Goal: Check status

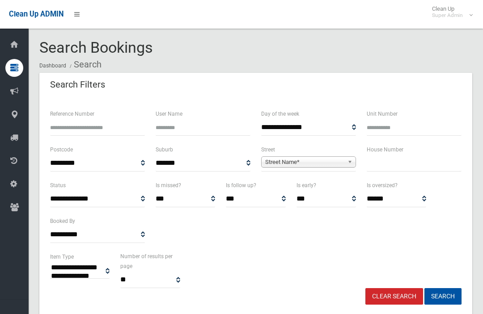
select select
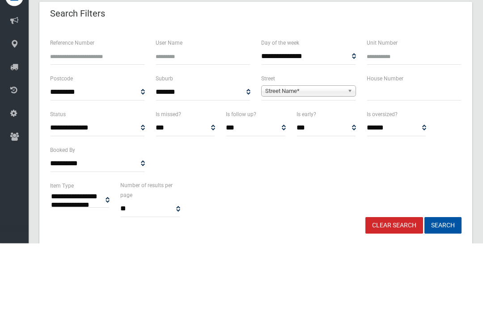
scroll to position [71, 0]
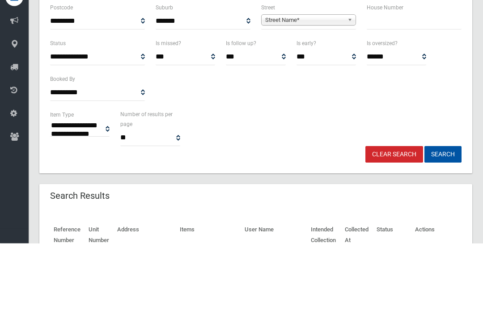
type input "******"
click at [442, 225] on button "Search" at bounding box center [442, 225] width 37 height 17
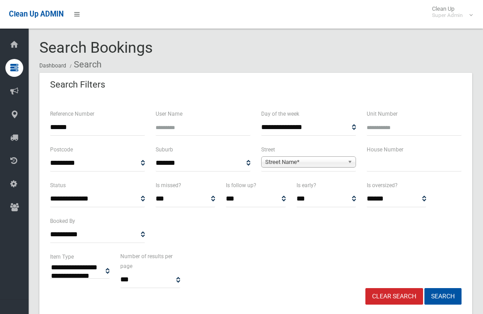
select select
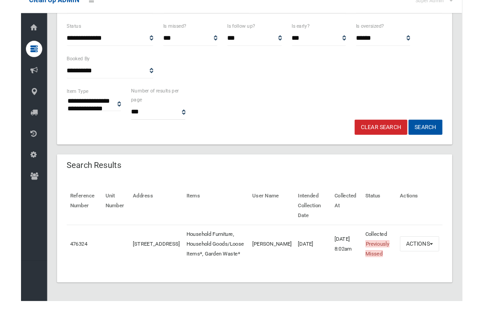
scroll to position [157, 0]
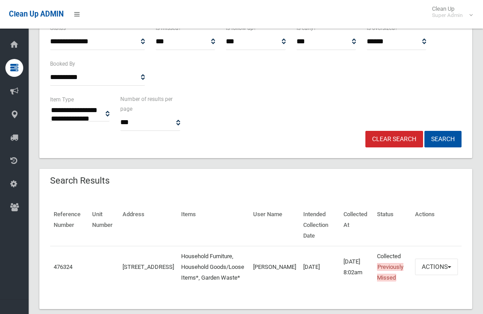
click at [59, 261] on td "476324" at bounding box center [69, 267] width 38 height 42
click at [58, 265] on link "476324" at bounding box center [63, 267] width 19 height 7
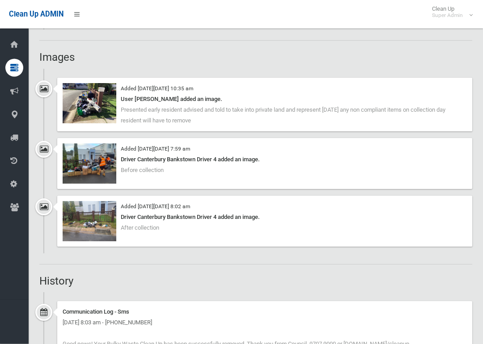
scroll to position [665, 0]
click at [76, 173] on img at bounding box center [90, 163] width 54 height 40
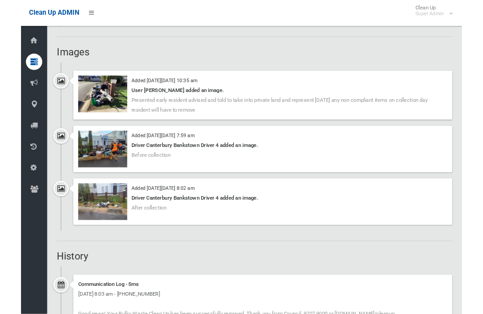
scroll to position [666, 0]
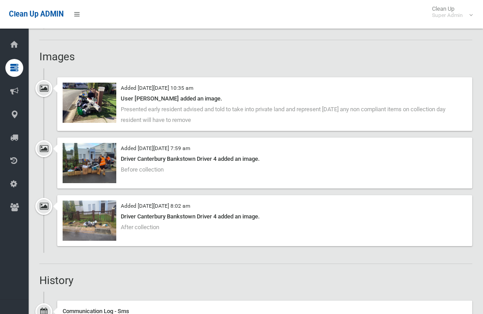
click at [80, 212] on img at bounding box center [90, 221] width 54 height 40
